Goal: Task Accomplishment & Management: Use online tool/utility

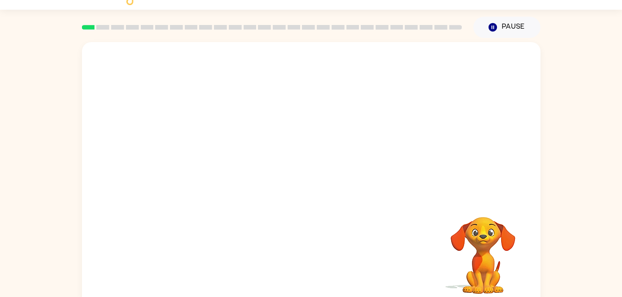
scroll to position [28, 0]
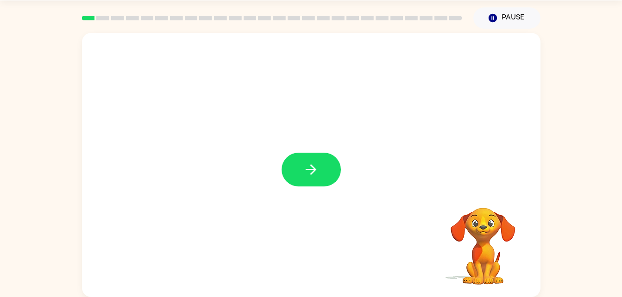
click at [313, 145] on div at bounding box center [311, 165] width 458 height 264
click at [320, 164] on button "button" at bounding box center [311, 170] width 59 height 34
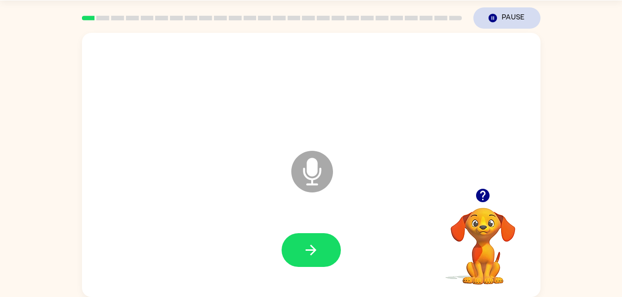
click at [498, 20] on button "Pause Pause" at bounding box center [506, 17] width 67 height 21
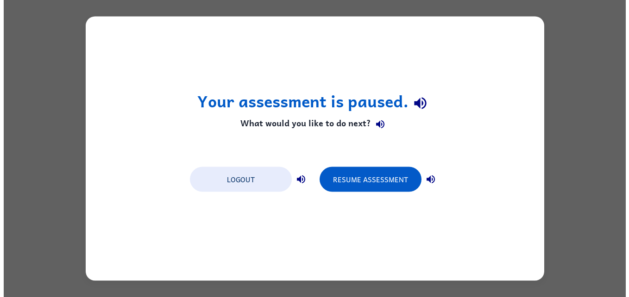
scroll to position [0, 0]
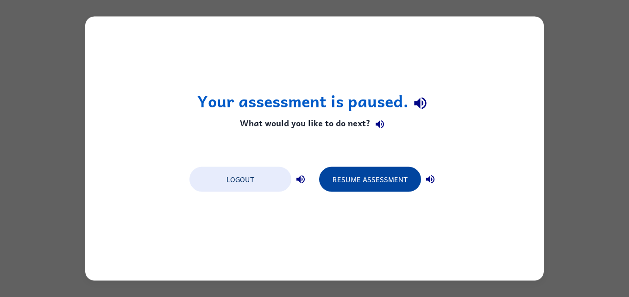
click at [389, 187] on button "Resume Assessment" at bounding box center [370, 179] width 102 height 25
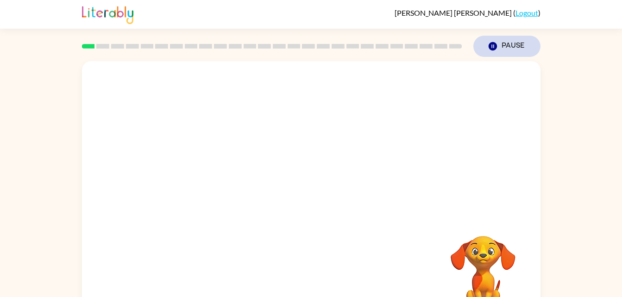
click at [517, 56] on button "Pause Pause" at bounding box center [506, 46] width 67 height 21
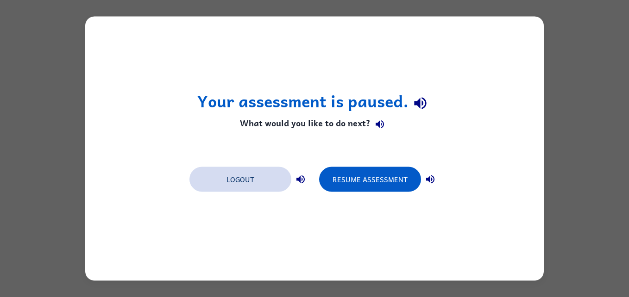
click at [236, 182] on button "Logout" at bounding box center [240, 179] width 102 height 25
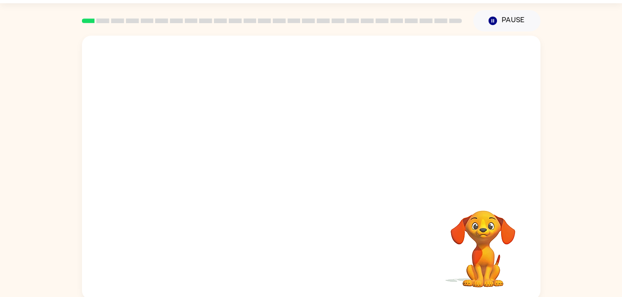
scroll to position [28, 0]
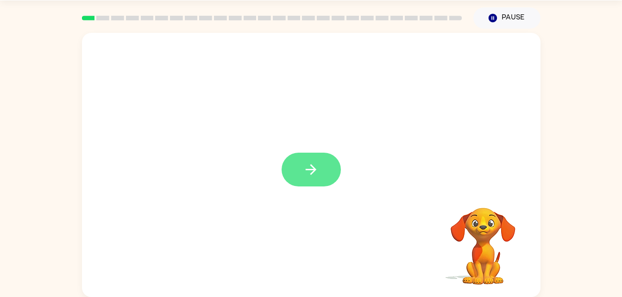
click at [320, 164] on button "button" at bounding box center [311, 170] width 59 height 34
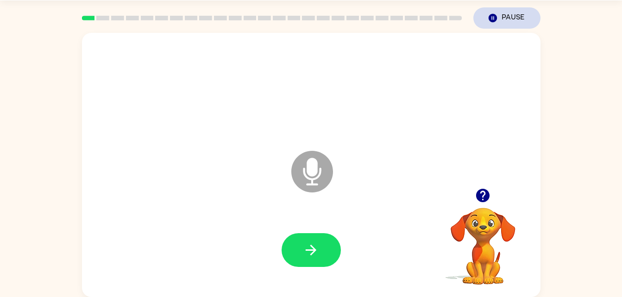
click at [510, 12] on button "Pause Pause" at bounding box center [506, 17] width 67 height 21
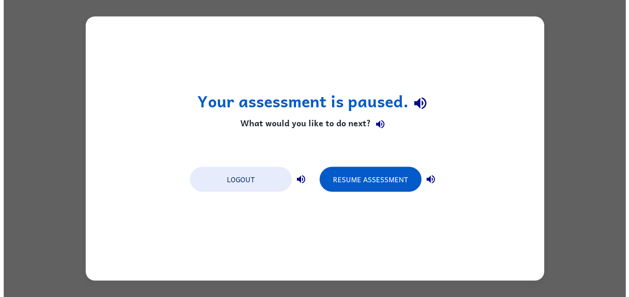
scroll to position [0, 0]
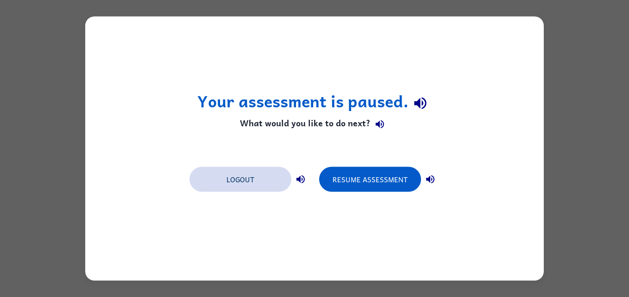
click at [255, 182] on button "Logout" at bounding box center [240, 179] width 102 height 25
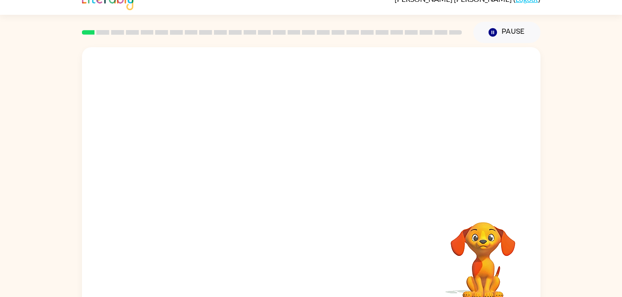
scroll to position [28, 0]
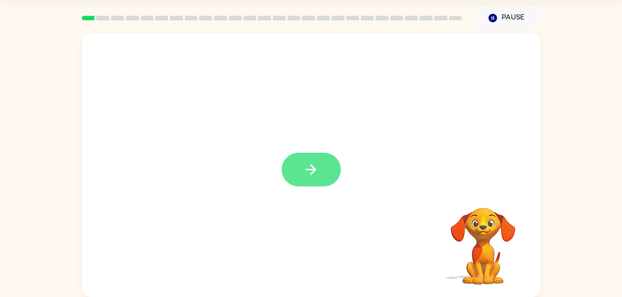
click at [311, 169] on icon "button" at bounding box center [311, 170] width 16 height 16
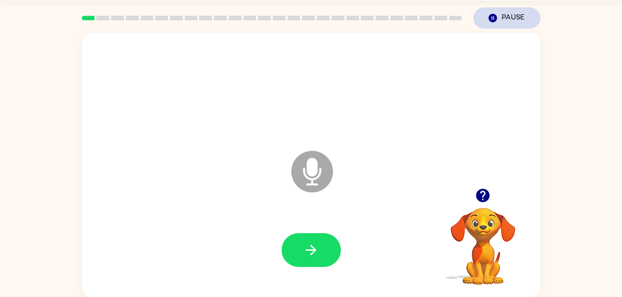
click at [504, 19] on button "Pause Pause" at bounding box center [506, 17] width 67 height 21
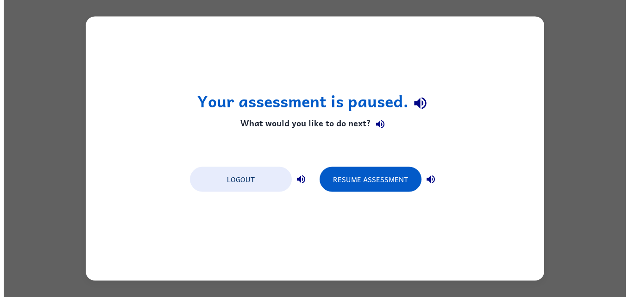
scroll to position [0, 0]
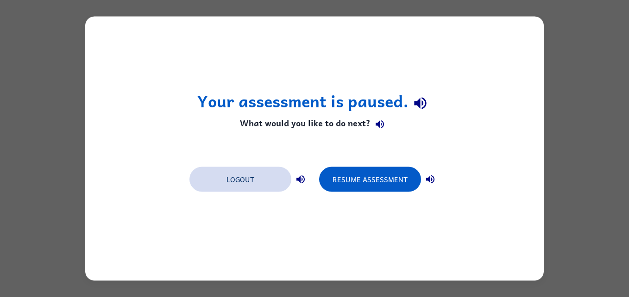
click at [252, 182] on button "Logout" at bounding box center [240, 179] width 102 height 25
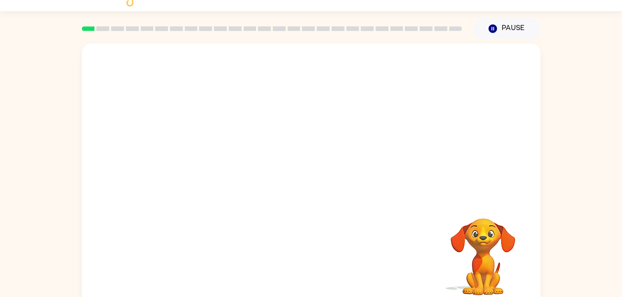
scroll to position [28, 0]
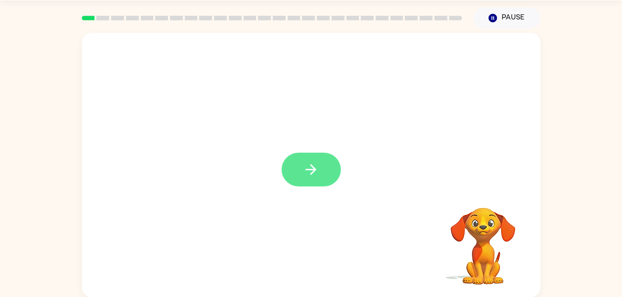
click at [313, 163] on icon "button" at bounding box center [311, 170] width 16 height 16
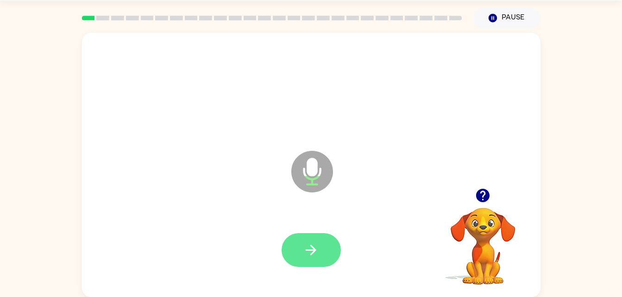
click at [307, 253] on icon "button" at bounding box center [311, 250] width 16 height 16
click at [310, 264] on button "button" at bounding box center [311, 250] width 59 height 34
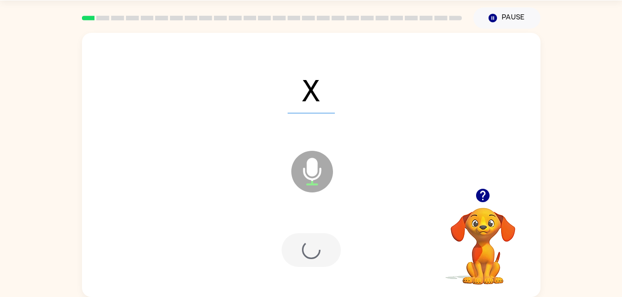
click at [305, 254] on div at bounding box center [311, 250] width 59 height 34
click at [307, 245] on div at bounding box center [311, 250] width 59 height 34
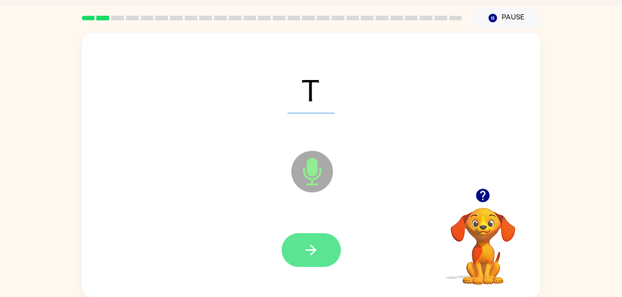
click at [307, 244] on icon "button" at bounding box center [311, 250] width 16 height 16
click at [329, 252] on button "button" at bounding box center [311, 250] width 59 height 34
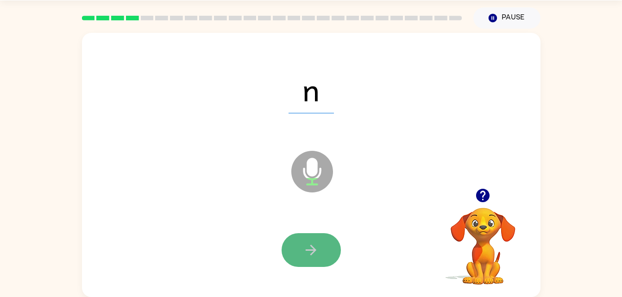
click at [319, 235] on button "button" at bounding box center [311, 250] width 59 height 34
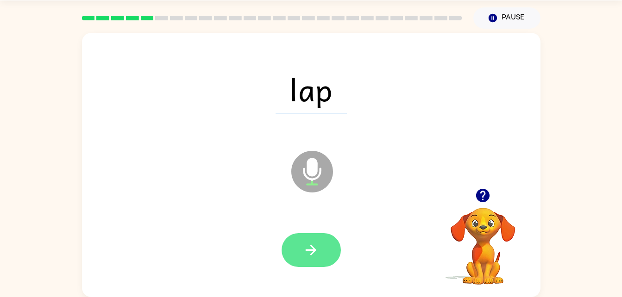
click at [310, 233] on button "button" at bounding box center [311, 250] width 59 height 34
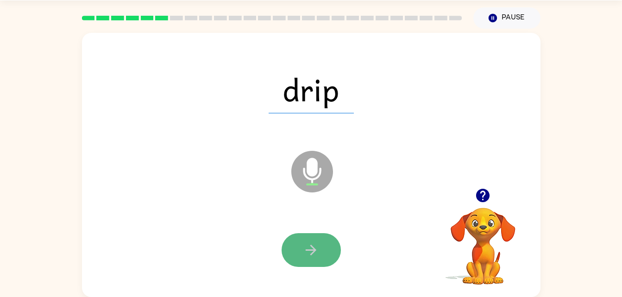
click at [315, 255] on icon "button" at bounding box center [311, 250] width 16 height 16
click at [310, 242] on icon "button" at bounding box center [311, 250] width 16 height 16
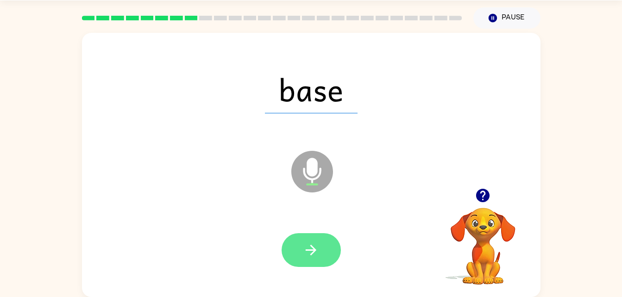
click at [320, 238] on button "button" at bounding box center [311, 250] width 59 height 34
click at [315, 242] on div at bounding box center [311, 250] width 59 height 34
click at [304, 248] on icon "button" at bounding box center [311, 250] width 16 height 16
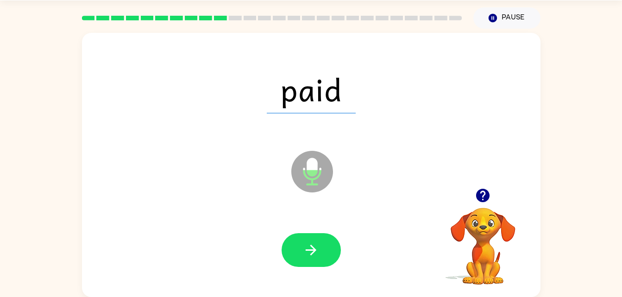
click at [292, 267] on div at bounding box center [311, 250] width 59 height 34
click at [302, 253] on button "button" at bounding box center [311, 250] width 59 height 34
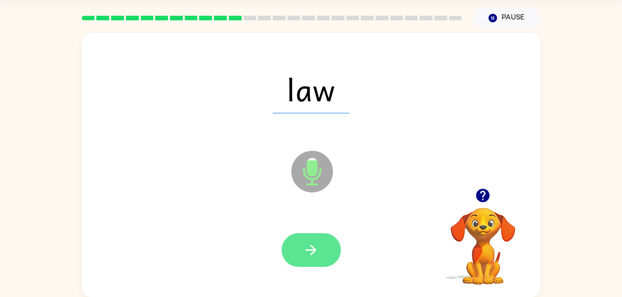
click at [313, 236] on button "button" at bounding box center [311, 250] width 59 height 34
click at [307, 248] on icon "button" at bounding box center [311, 250] width 16 height 16
click at [323, 248] on button "button" at bounding box center [311, 250] width 59 height 34
click at [316, 249] on icon "button" at bounding box center [311, 250] width 16 height 16
click at [285, 244] on button "button" at bounding box center [311, 250] width 59 height 34
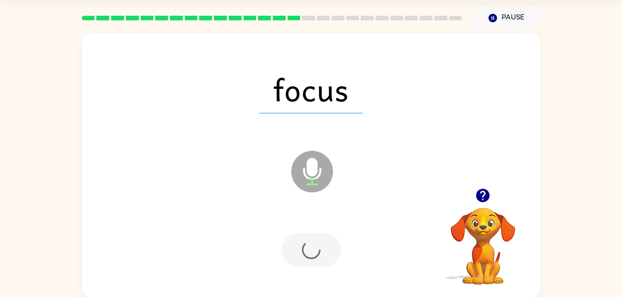
click at [319, 252] on div at bounding box center [311, 250] width 59 height 34
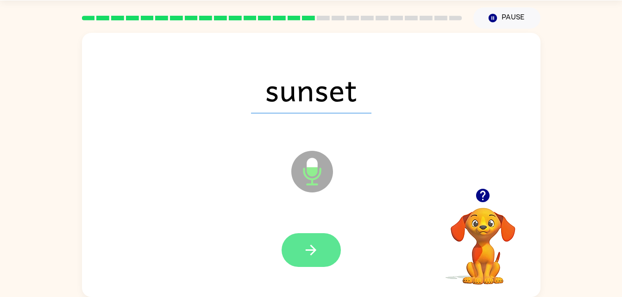
click at [312, 249] on icon "button" at bounding box center [311, 250] width 16 height 16
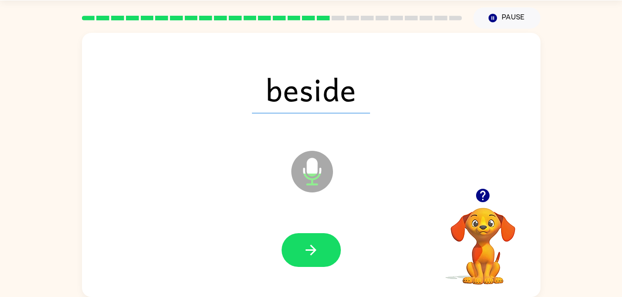
click at [282, 246] on div at bounding box center [311, 250] width 59 height 34
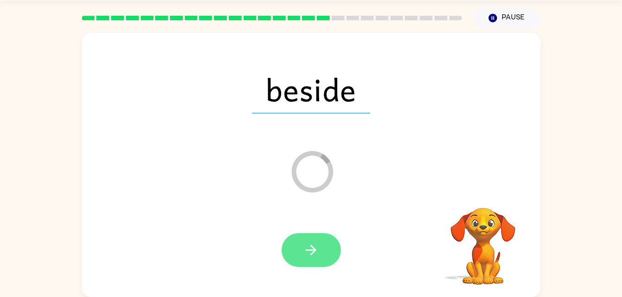
click at [306, 262] on button "button" at bounding box center [311, 250] width 59 height 34
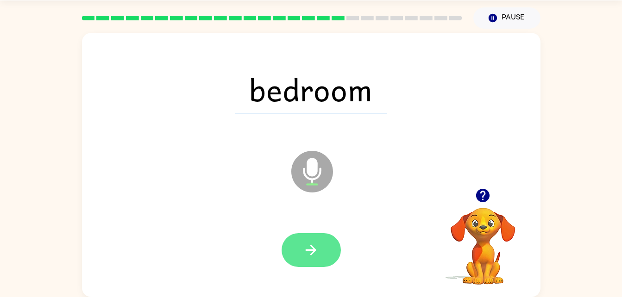
click at [319, 255] on icon "button" at bounding box center [311, 250] width 16 height 16
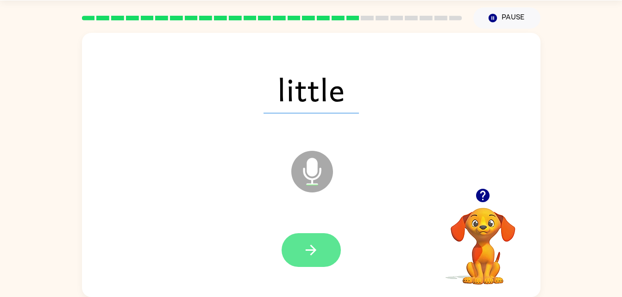
click at [317, 233] on button "button" at bounding box center [311, 250] width 59 height 34
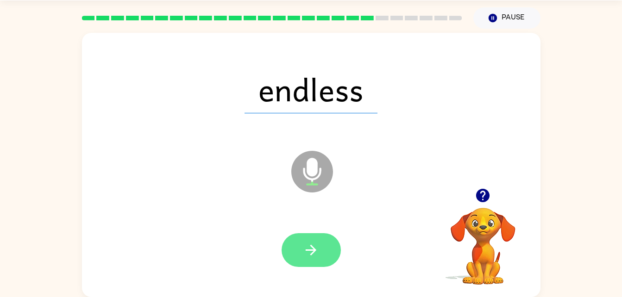
click at [303, 259] on button "button" at bounding box center [311, 250] width 59 height 34
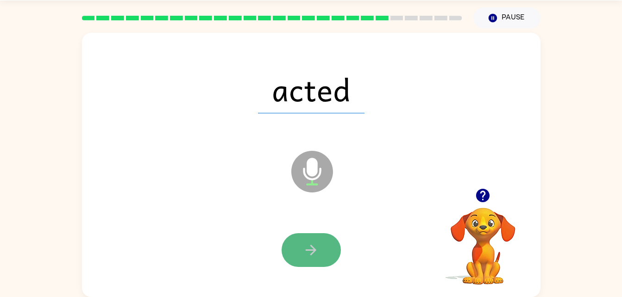
click at [315, 252] on icon "button" at bounding box center [311, 250] width 16 height 16
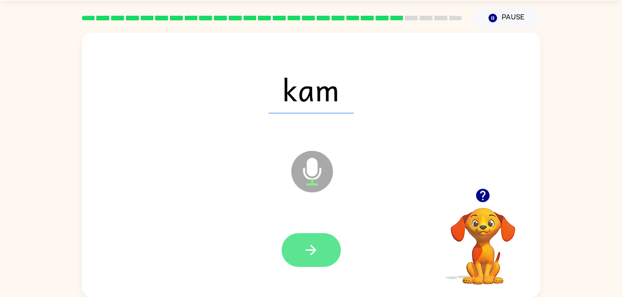
click at [322, 243] on button "button" at bounding box center [311, 250] width 59 height 34
click at [319, 250] on button "button" at bounding box center [311, 250] width 59 height 34
click at [301, 239] on button "button" at bounding box center [311, 250] width 59 height 34
click at [314, 236] on button "button" at bounding box center [311, 250] width 59 height 34
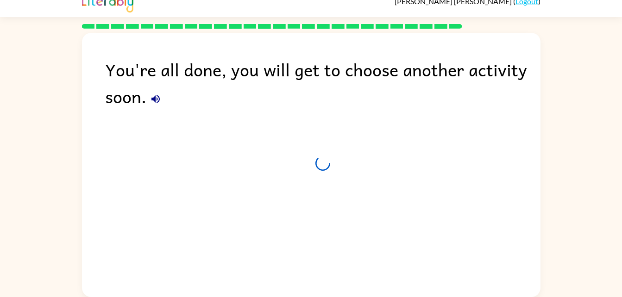
scroll to position [12, 0]
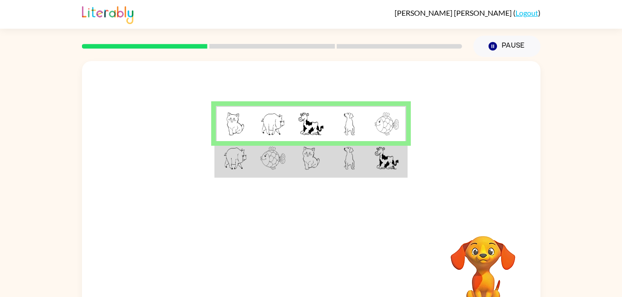
click at [255, 186] on div at bounding box center [311, 139] width 458 height 156
click at [365, 167] on td at bounding box center [349, 159] width 38 height 36
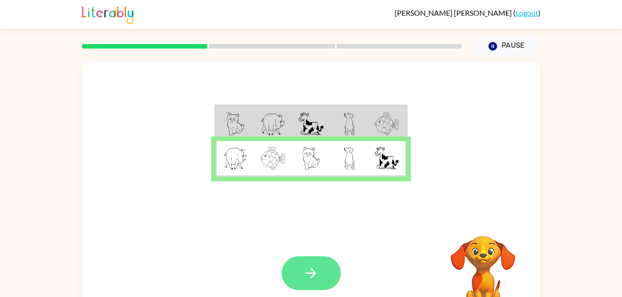
click at [311, 270] on icon "button" at bounding box center [311, 273] width 16 height 16
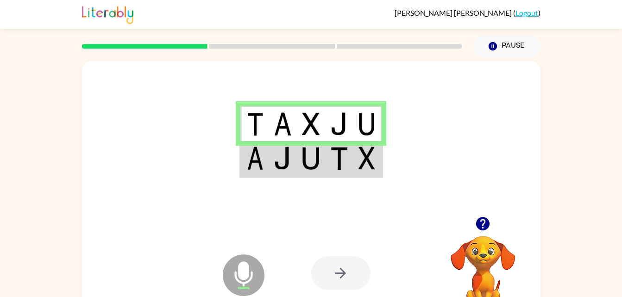
click at [349, 171] on td at bounding box center [339, 159] width 28 height 36
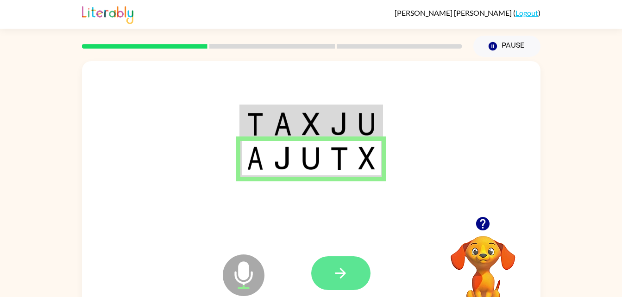
click at [348, 274] on icon "button" at bounding box center [341, 273] width 16 height 16
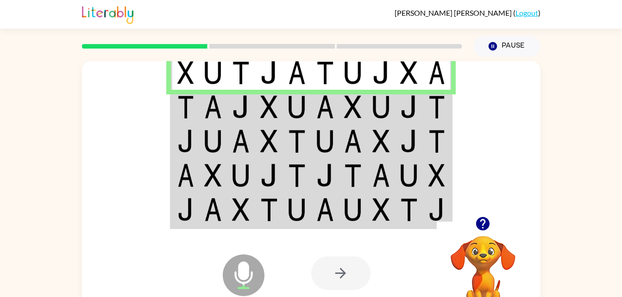
click at [397, 113] on td at bounding box center [409, 107] width 28 height 34
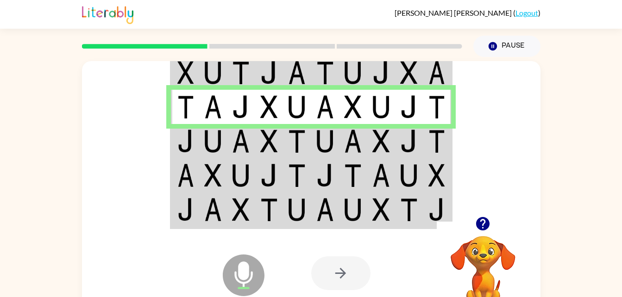
click at [340, 141] on td at bounding box center [353, 141] width 28 height 34
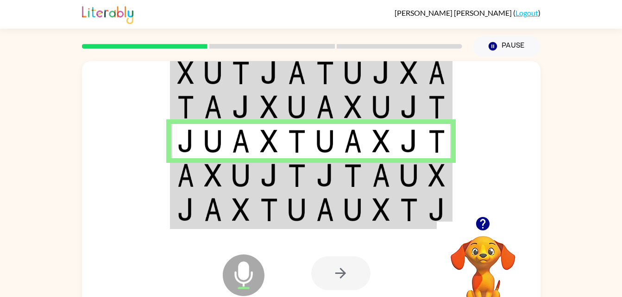
click at [412, 165] on img at bounding box center [409, 175] width 18 height 23
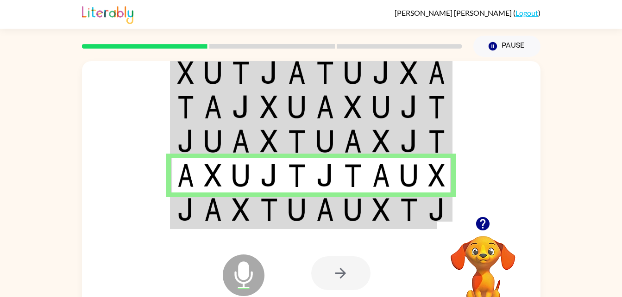
click at [402, 216] on img at bounding box center [409, 209] width 18 height 23
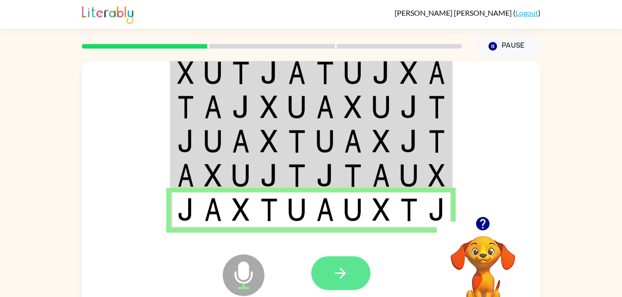
click at [362, 270] on button "button" at bounding box center [340, 274] width 59 height 34
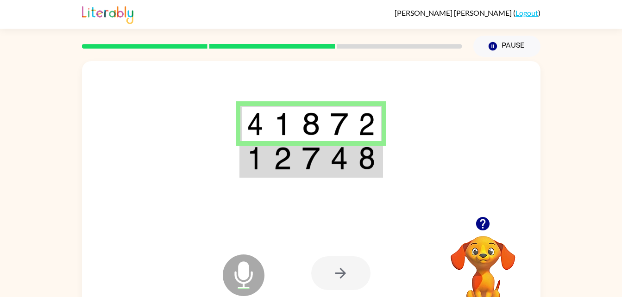
click at [358, 145] on td at bounding box center [367, 159] width 28 height 36
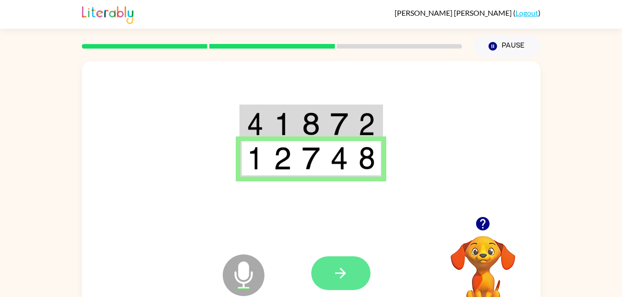
click at [352, 278] on button "button" at bounding box center [340, 274] width 59 height 34
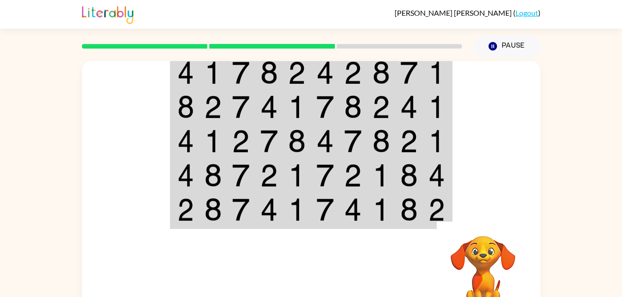
click at [395, 80] on td at bounding box center [381, 73] width 28 height 36
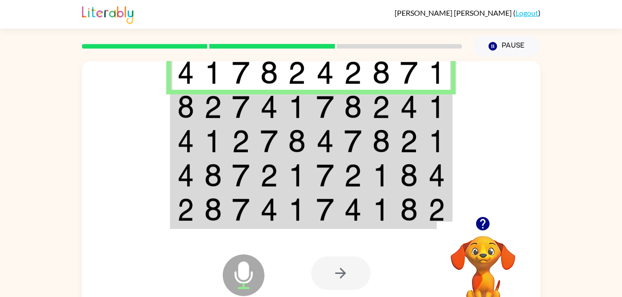
click at [299, 103] on img at bounding box center [297, 106] width 18 height 23
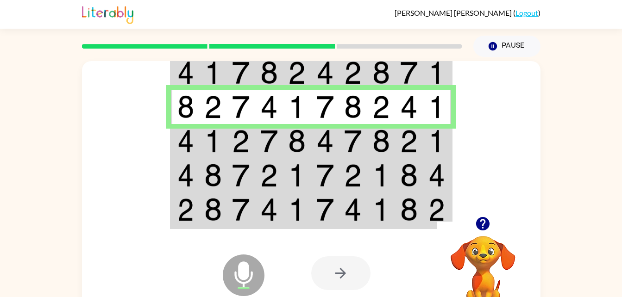
click at [376, 140] on img at bounding box center [381, 141] width 18 height 23
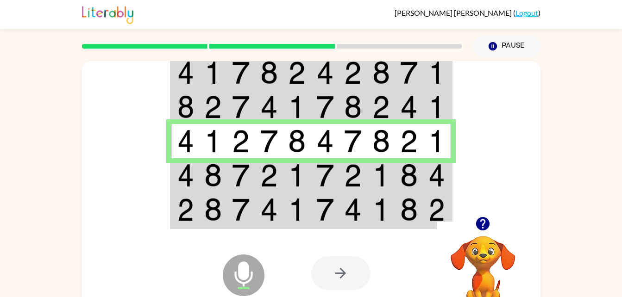
click at [337, 168] on td at bounding box center [325, 175] width 28 height 34
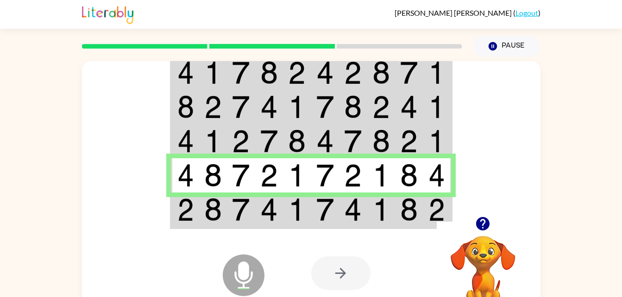
click at [414, 226] on div at bounding box center [379, 273] width 137 height 104
click at [423, 215] on td at bounding box center [437, 211] width 28 height 36
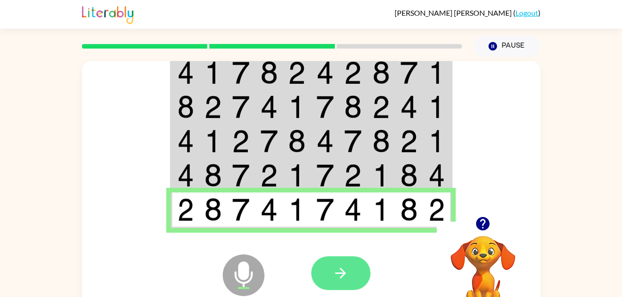
click at [348, 272] on icon "button" at bounding box center [341, 273] width 16 height 16
